Goal: Information Seeking & Learning: Learn about a topic

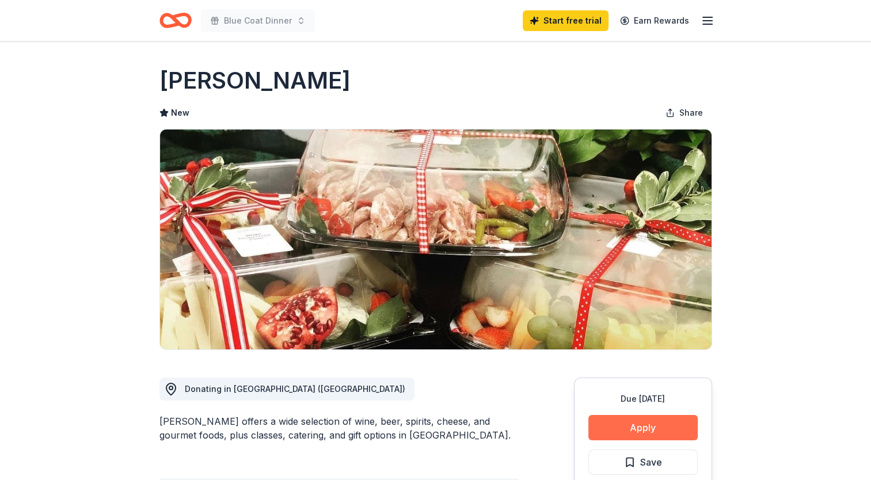
click at [623, 416] on button "Apply" at bounding box center [642, 427] width 109 height 25
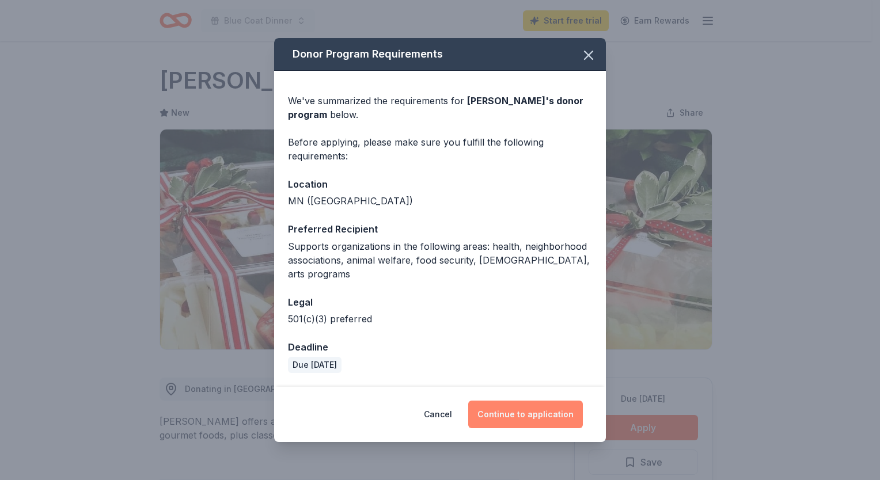
click at [536, 403] on button "Continue to application" at bounding box center [525, 415] width 115 height 28
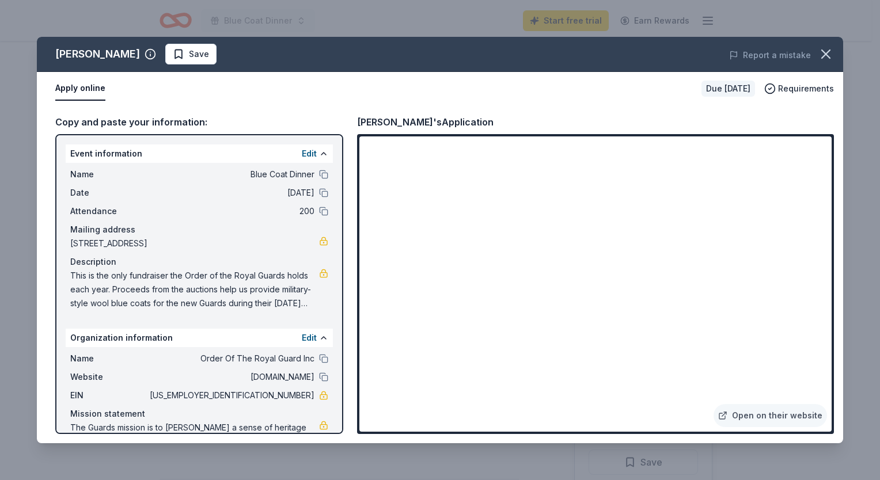
scroll to position [282, 0]
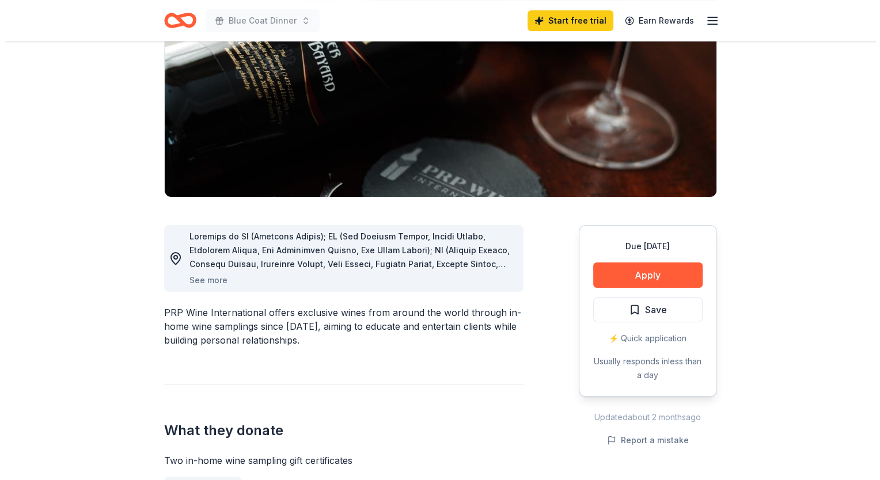
scroll to position [174, 0]
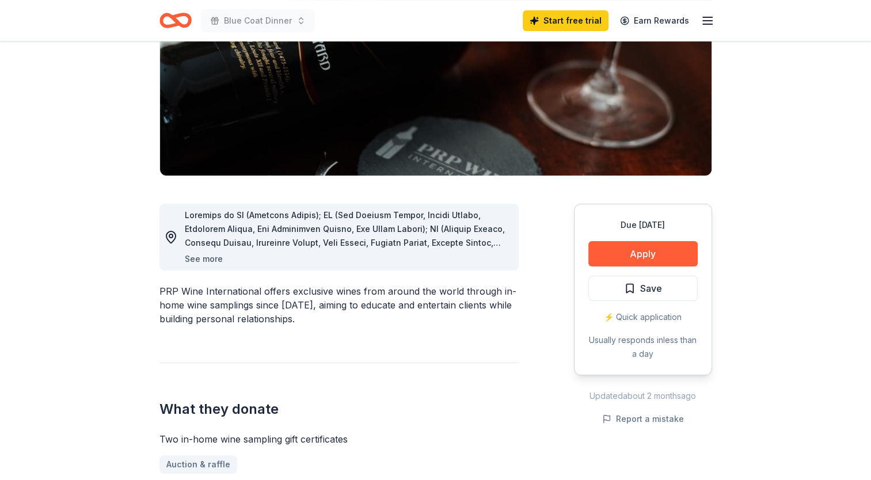
click at [211, 260] on button "See more" at bounding box center [204, 259] width 38 height 14
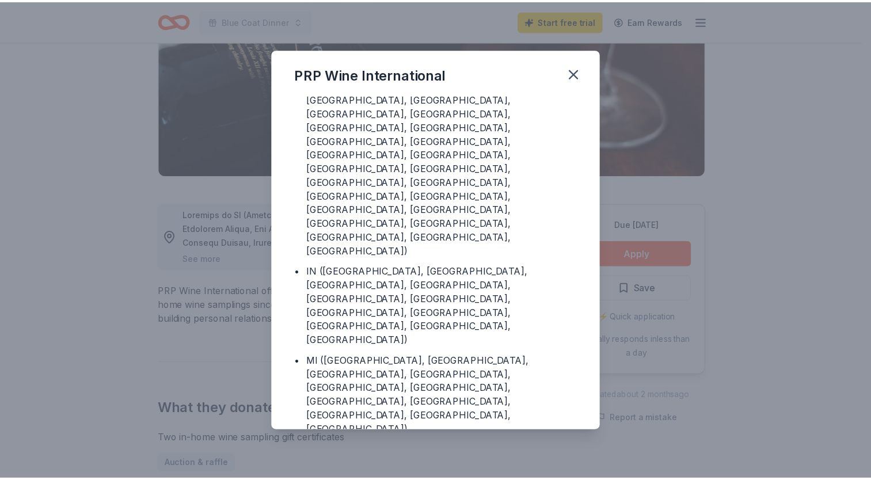
scroll to position [0, 0]
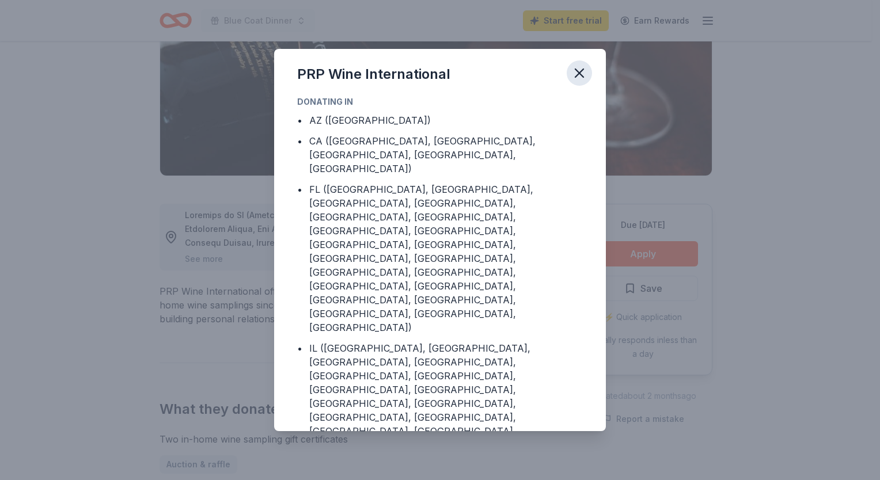
click at [580, 77] on icon "button" at bounding box center [579, 73] width 16 height 16
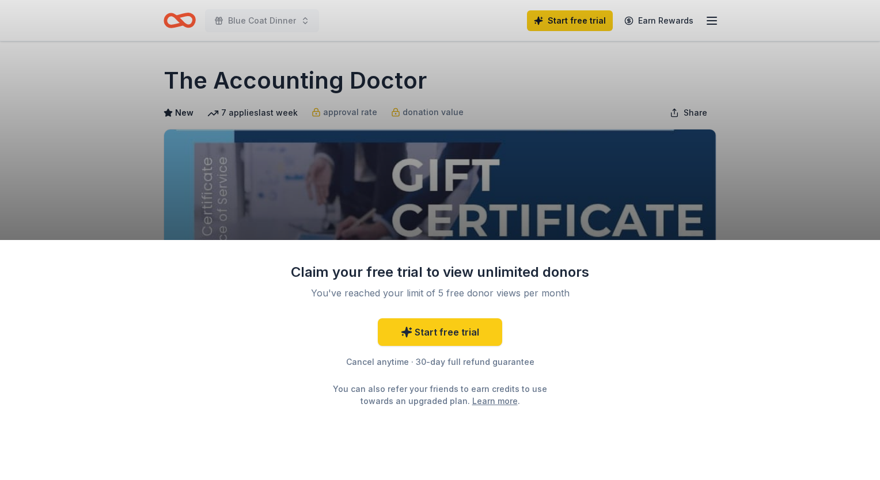
click at [791, 181] on div "Claim your free trial to view unlimited donors You've reached your limit of 5 f…" at bounding box center [440, 240] width 880 height 480
click at [755, 84] on div "Claim your free trial to view unlimited donors You've reached your limit of 5 f…" at bounding box center [440, 240] width 880 height 480
click at [432, 76] on div "Claim your free trial to view unlimited donors You've reached your limit of 5 f…" at bounding box center [440, 240] width 880 height 480
